Goal: Transaction & Acquisition: Purchase product/service

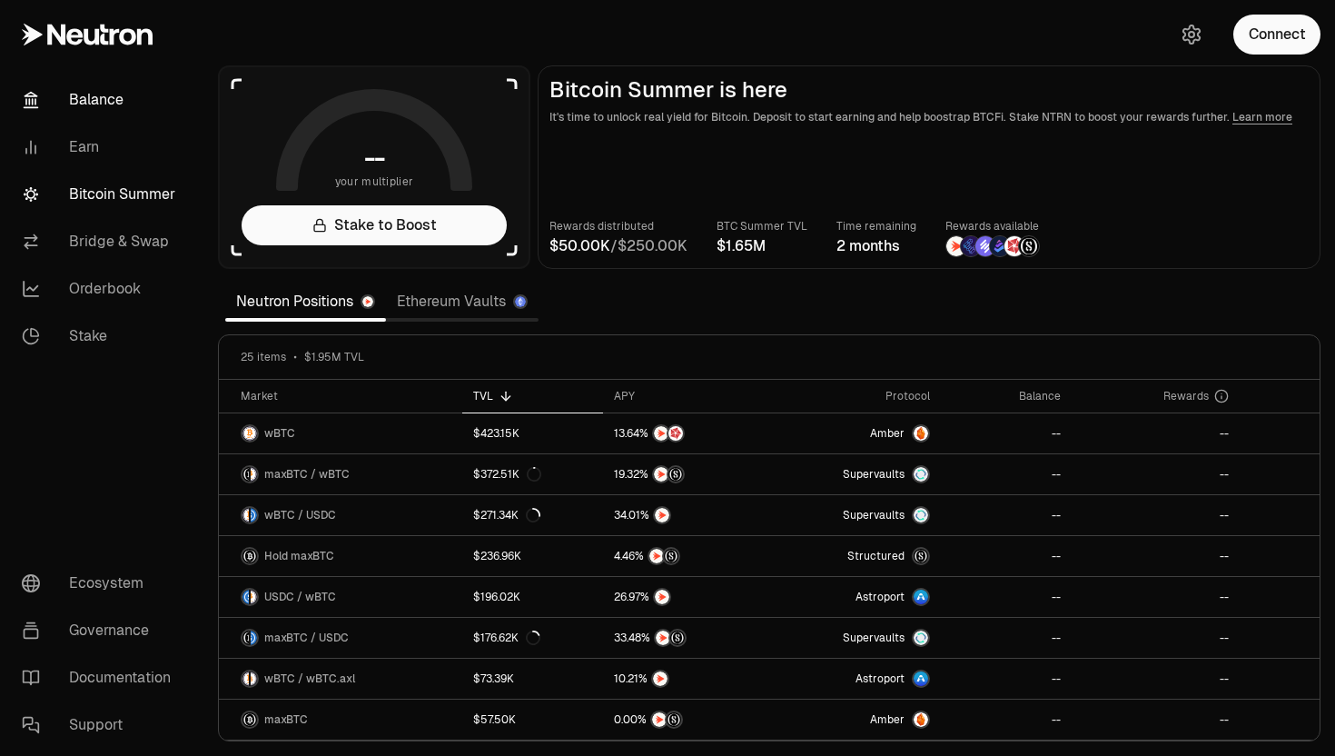
click at [105, 106] on link "Balance" at bounding box center [101, 99] width 189 height 47
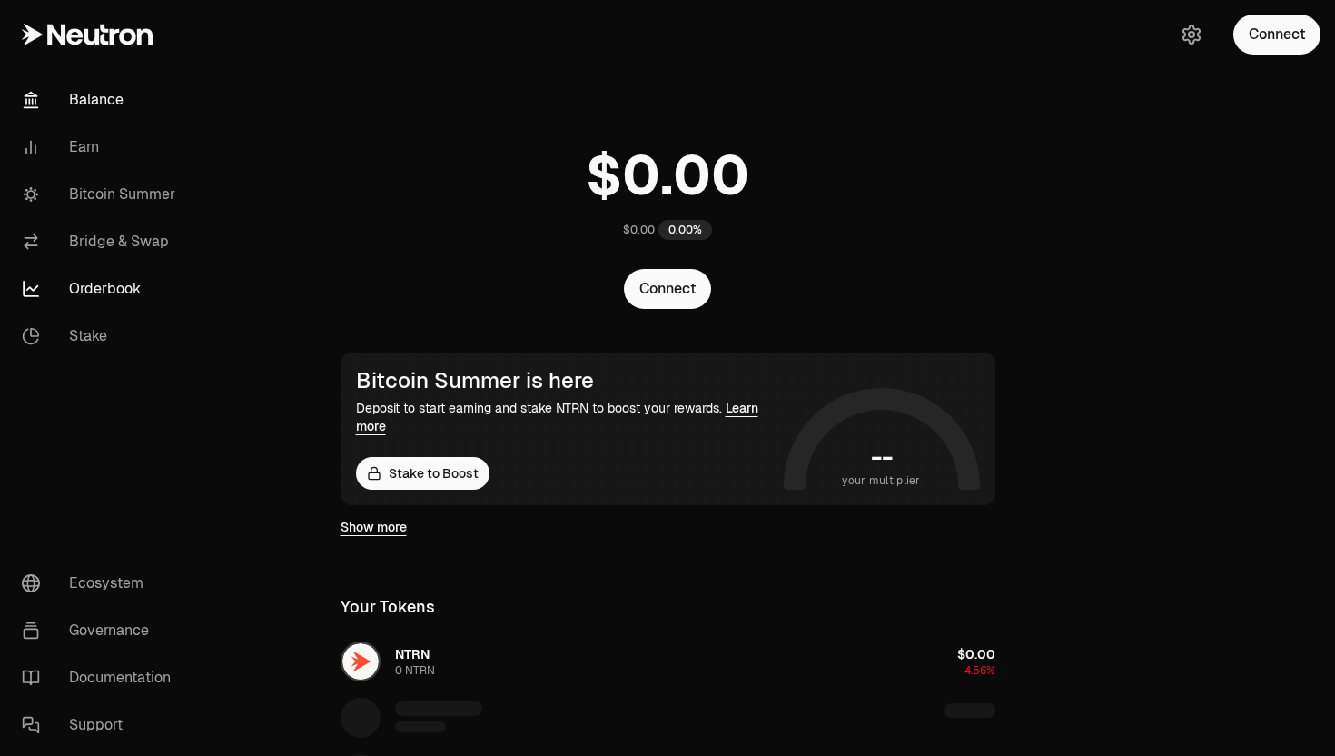
click at [99, 285] on link "Orderbook" at bounding box center [101, 288] width 189 height 47
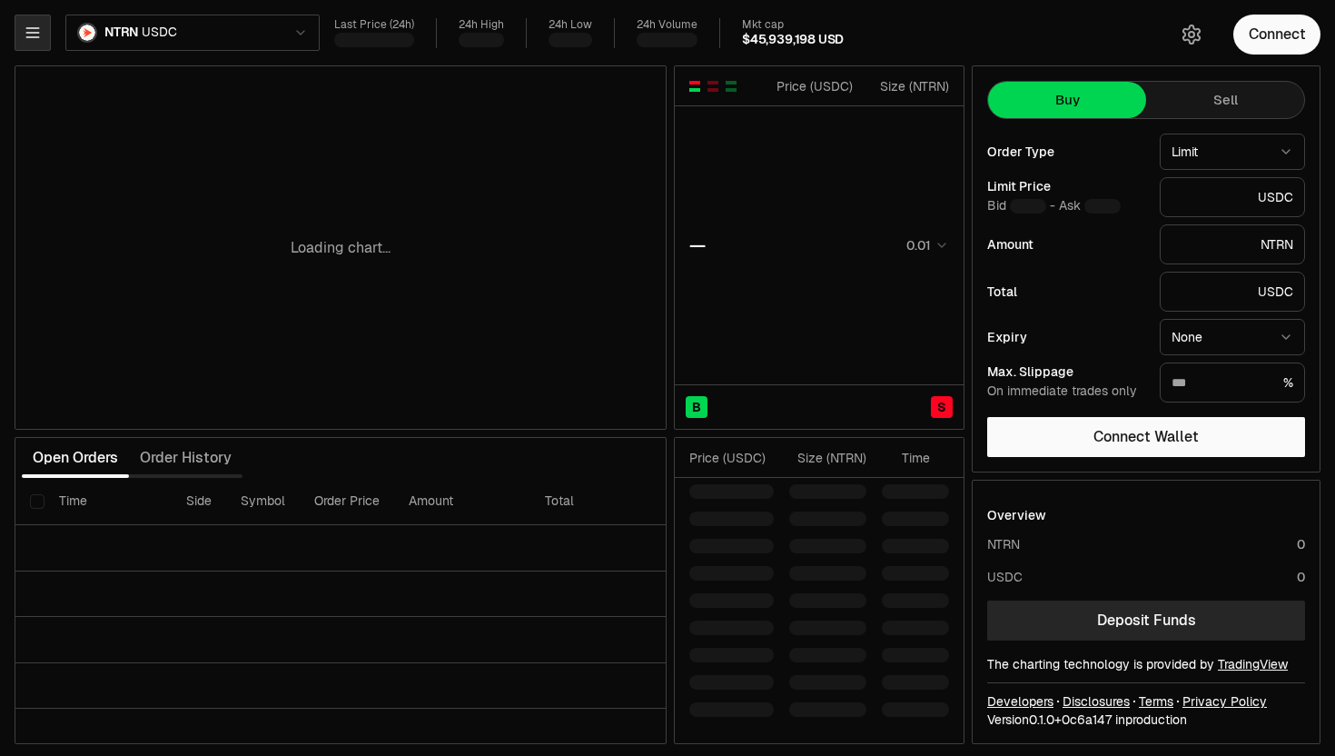
type input "********"
